Goal: Communication & Community: Share content

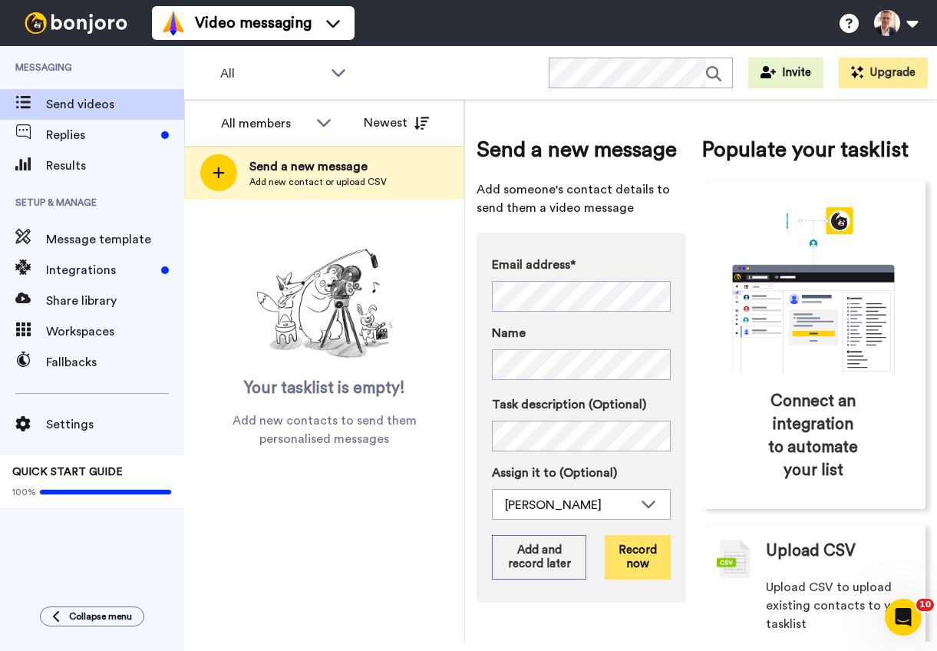
click at [635, 562] on button "Record now" at bounding box center [637, 557] width 65 height 45
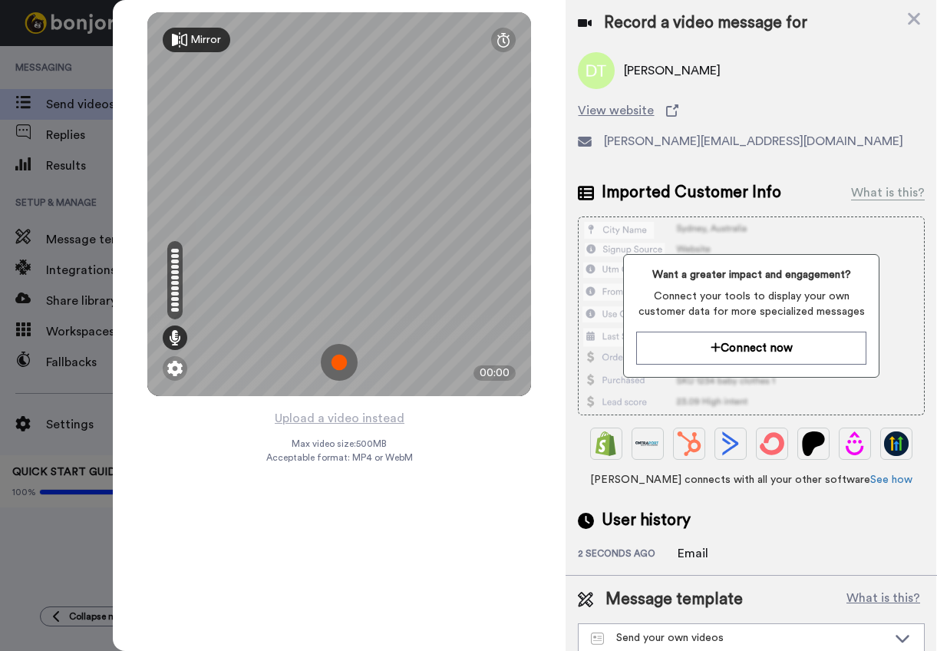
click at [337, 356] on img at bounding box center [339, 362] width 37 height 37
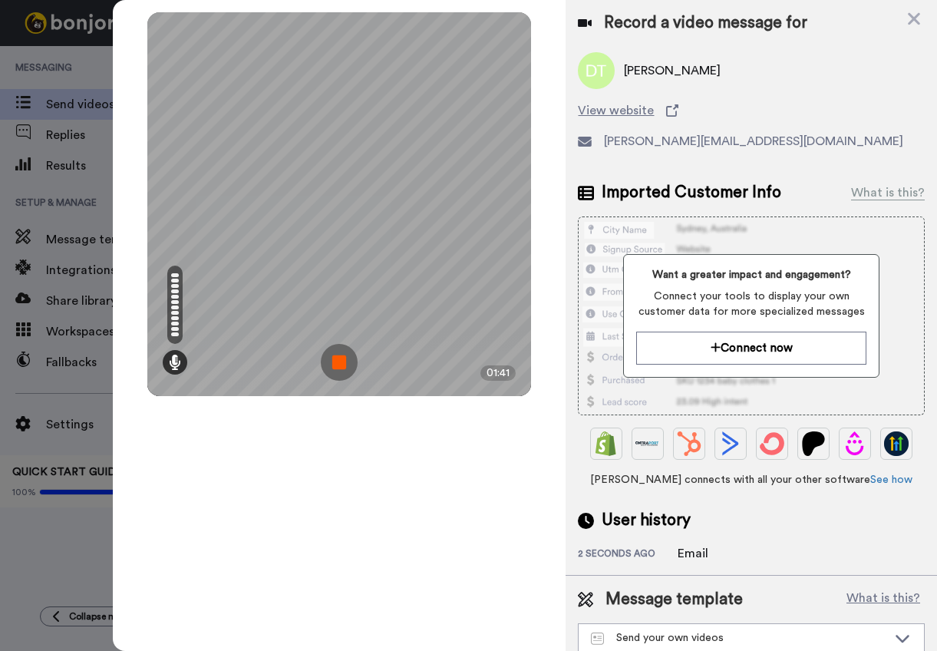
click at [337, 356] on img at bounding box center [339, 362] width 37 height 37
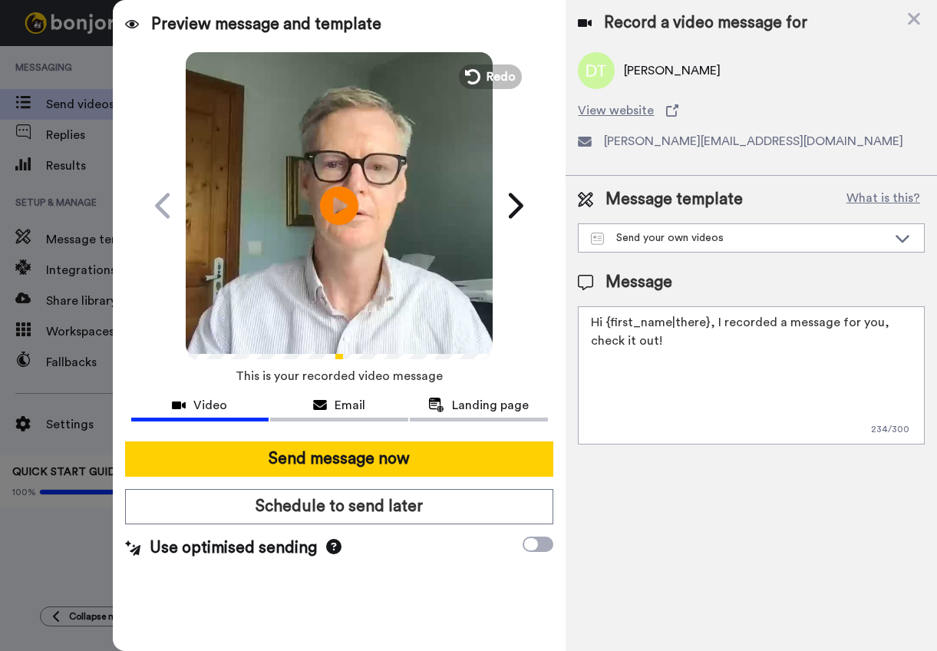
click at [706, 322] on textarea "Hi {first_name|there}, I recorded a message for you, check it out!" at bounding box center [751, 375] width 347 height 138
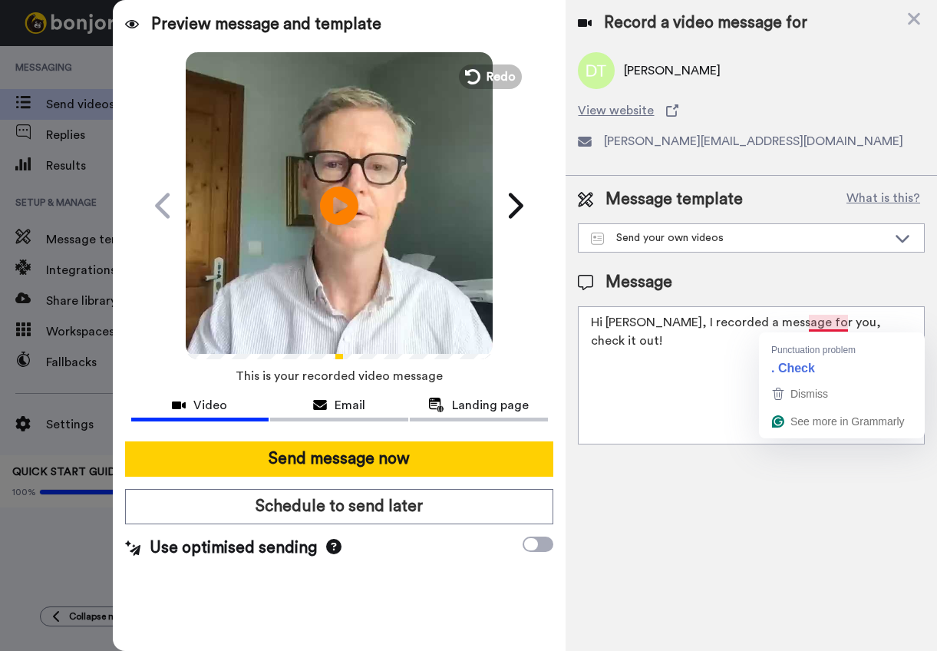
click at [820, 326] on textarea "Hi [PERSON_NAME], I recorded a message for you, check it out!" at bounding box center [751, 375] width 347 height 138
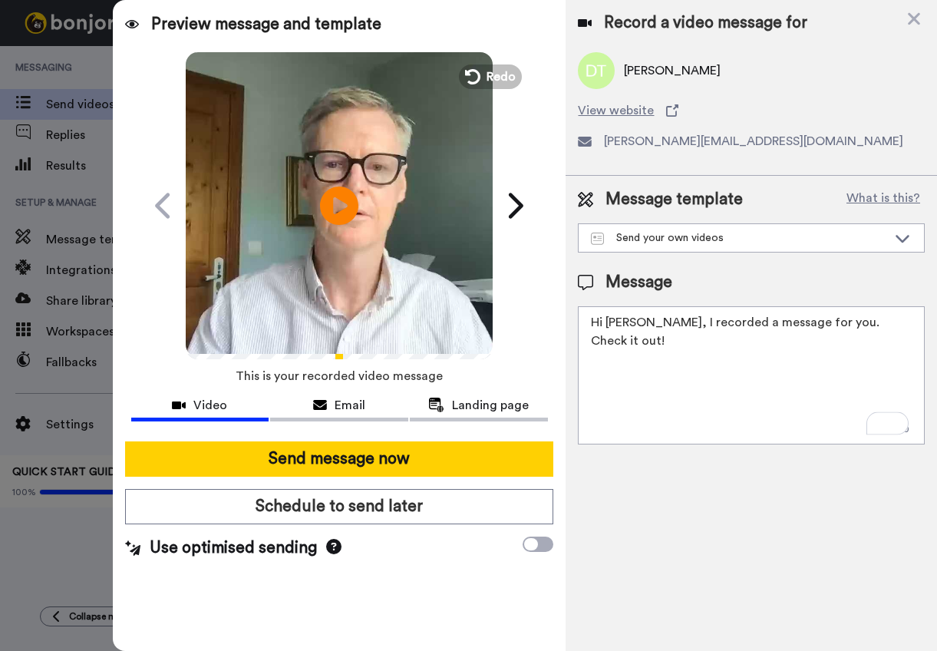
click at [890, 320] on textarea "Hi [PERSON_NAME], I recorded a message for you. Check it out!" at bounding box center [751, 375] width 347 height 138
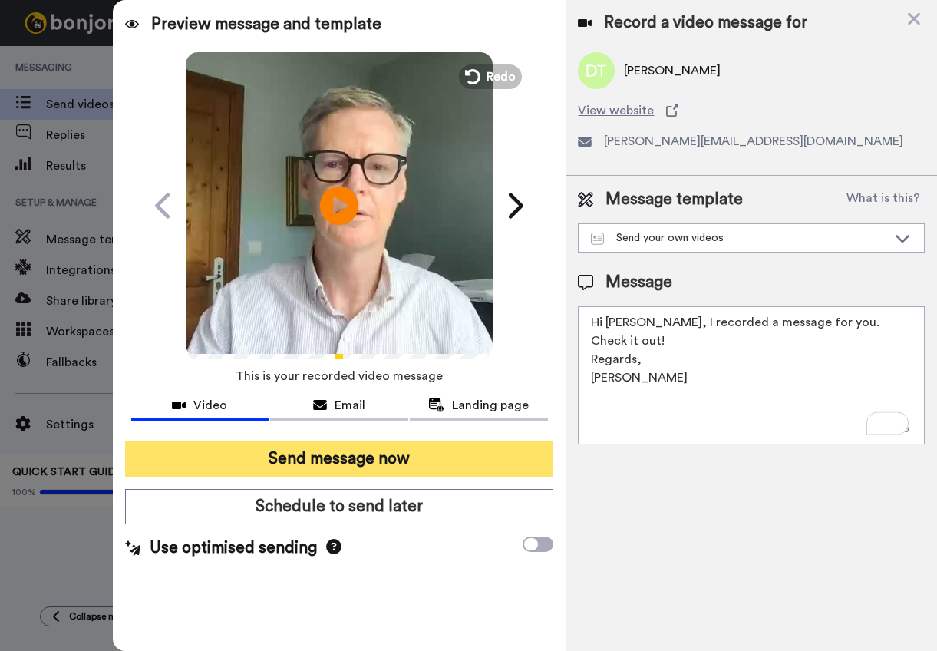
type textarea "Hi [PERSON_NAME], I recorded a message for you. Check it out! Regards, [PERSON_…"
click at [380, 457] on button "Send message now" at bounding box center [339, 458] width 429 height 35
